Goal: Task Accomplishment & Management: Manage account settings

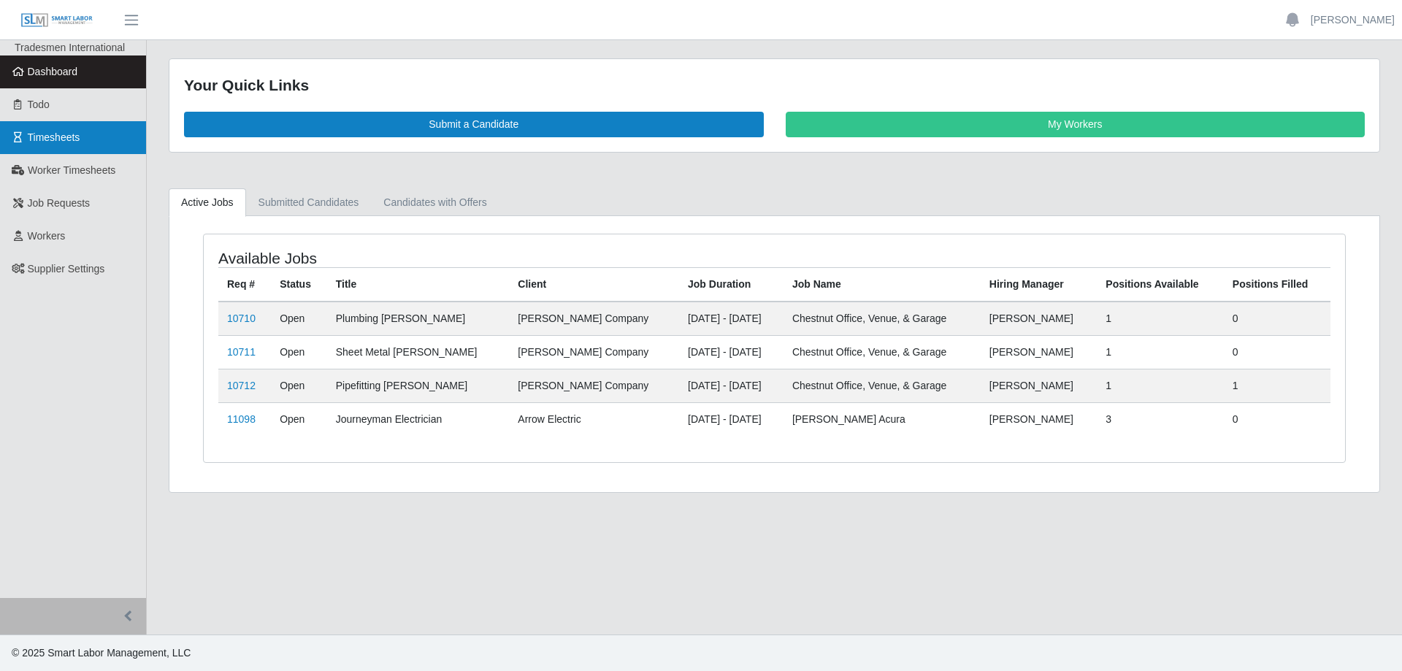
click at [56, 135] on span "Timesheets" at bounding box center [54, 137] width 53 height 12
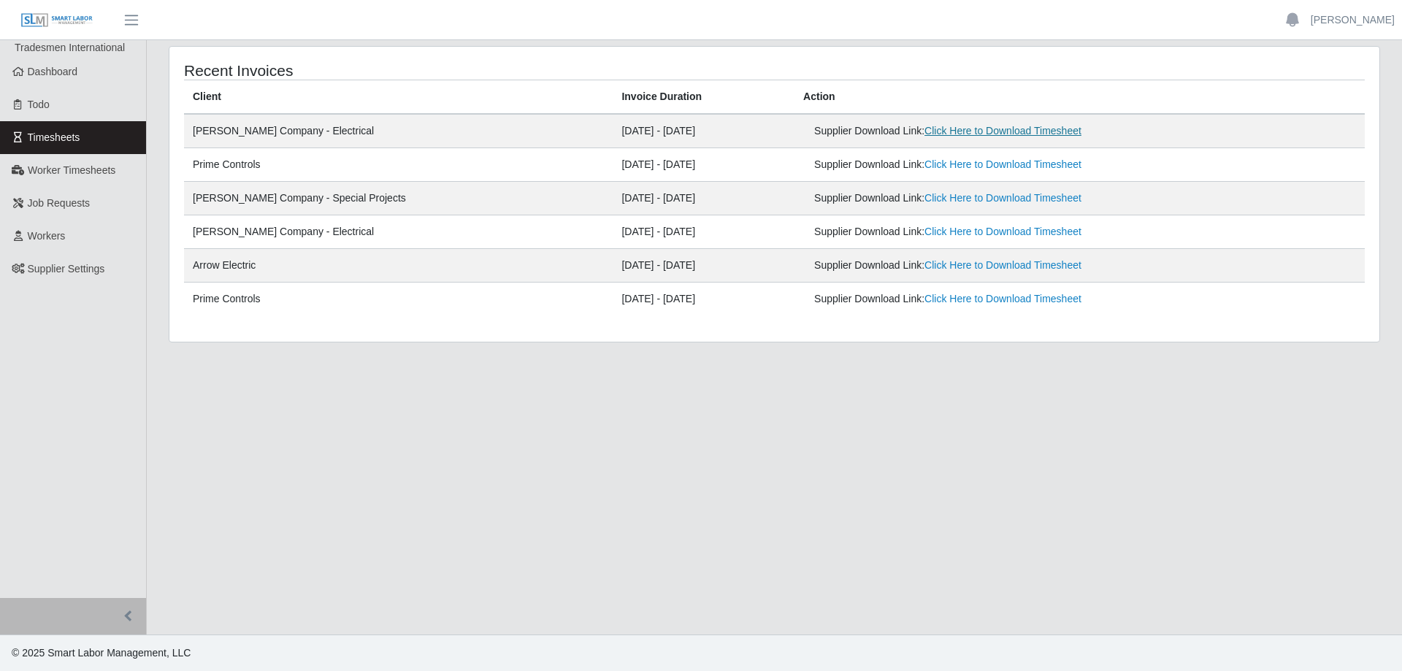
click at [962, 131] on link "Click Here to Download Timesheet" at bounding box center [1002, 131] width 157 height 12
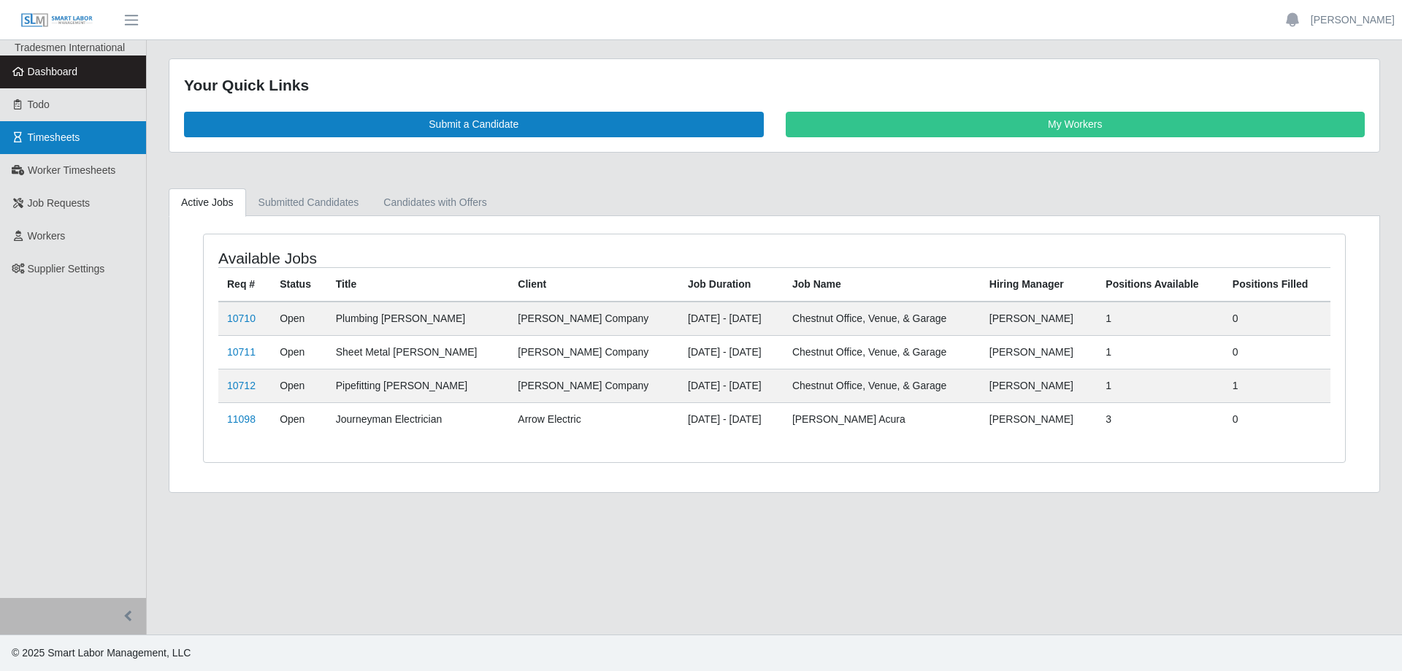
click at [77, 137] on span "Timesheets" at bounding box center [54, 137] width 53 height 12
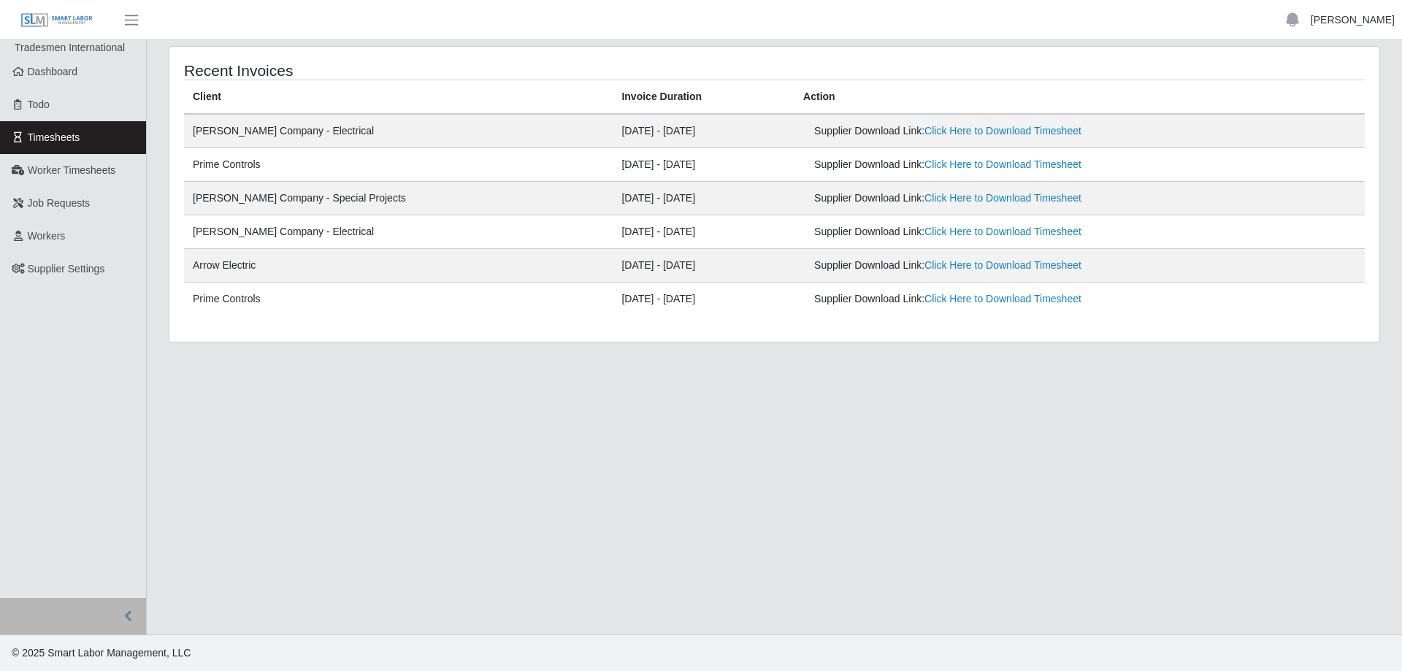
click at [1344, 17] on link "[PERSON_NAME]" at bounding box center [1352, 19] width 84 height 15
click at [1310, 104] on link "Logout" at bounding box center [1334, 101] width 131 height 31
